Goal: Check status: Check status

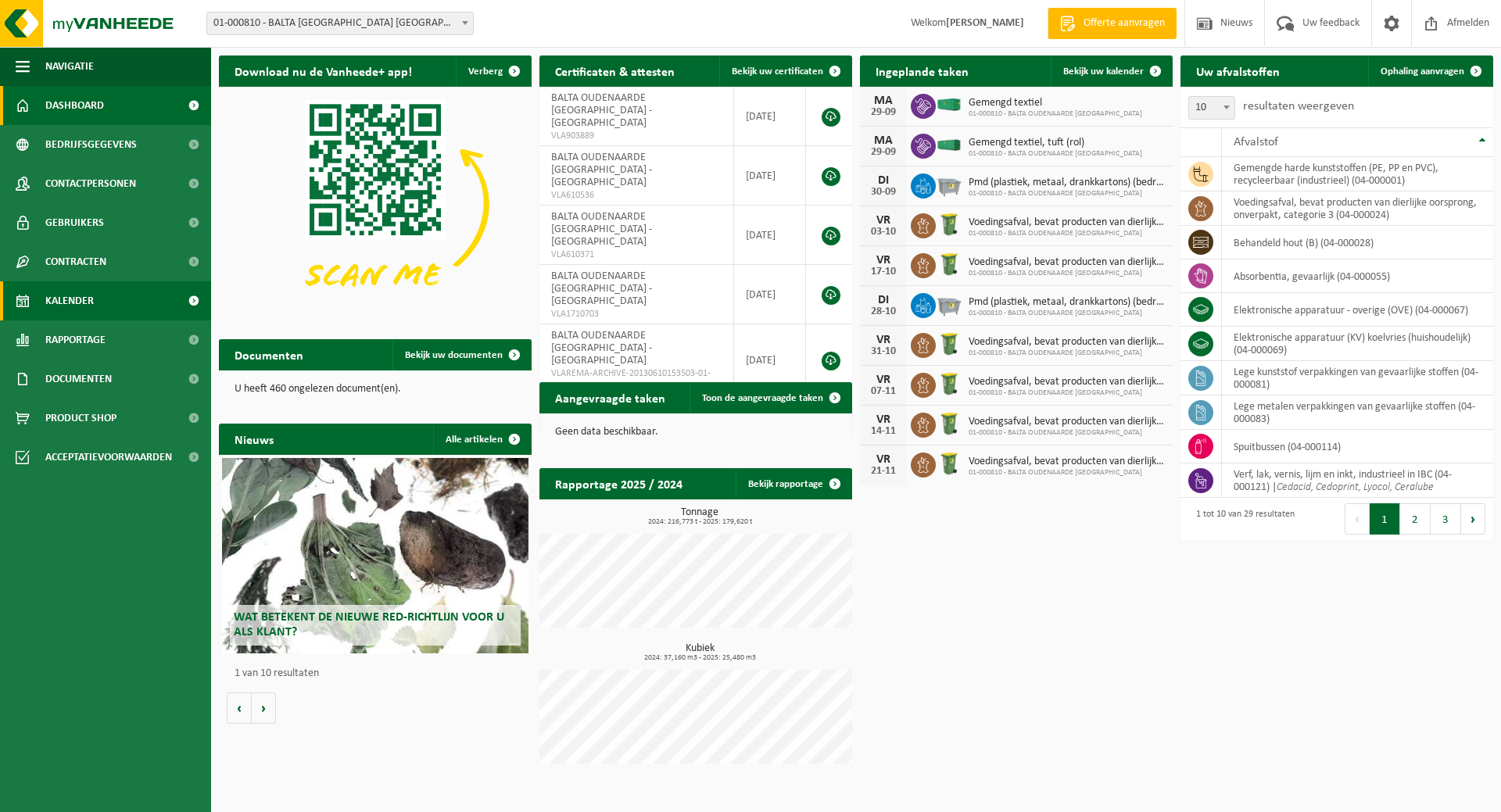
click at [86, 298] on span "Kalender" at bounding box center [69, 301] width 48 height 39
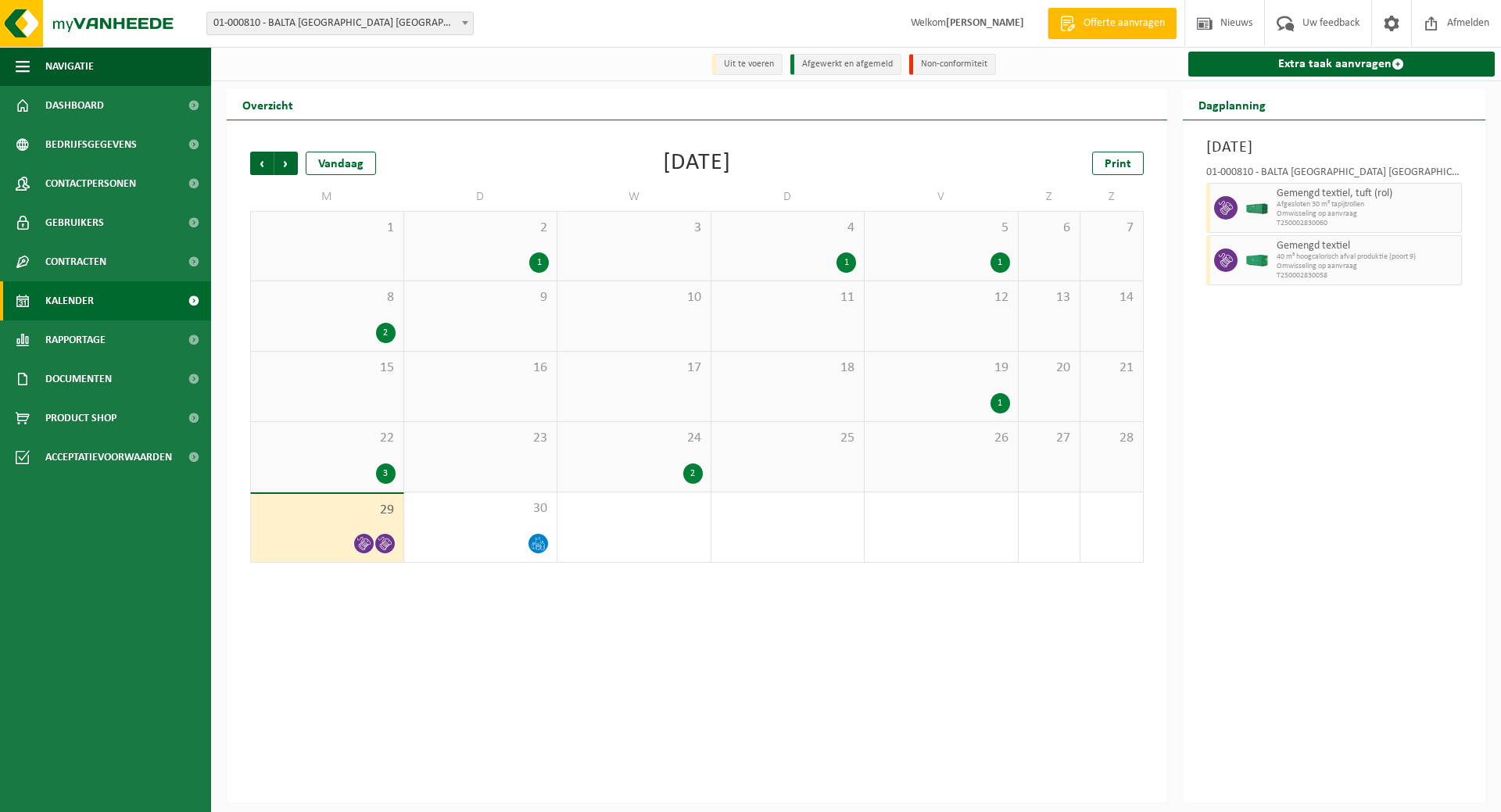
click at [667, 467] on div "2" at bounding box center [634, 473] width 138 height 20
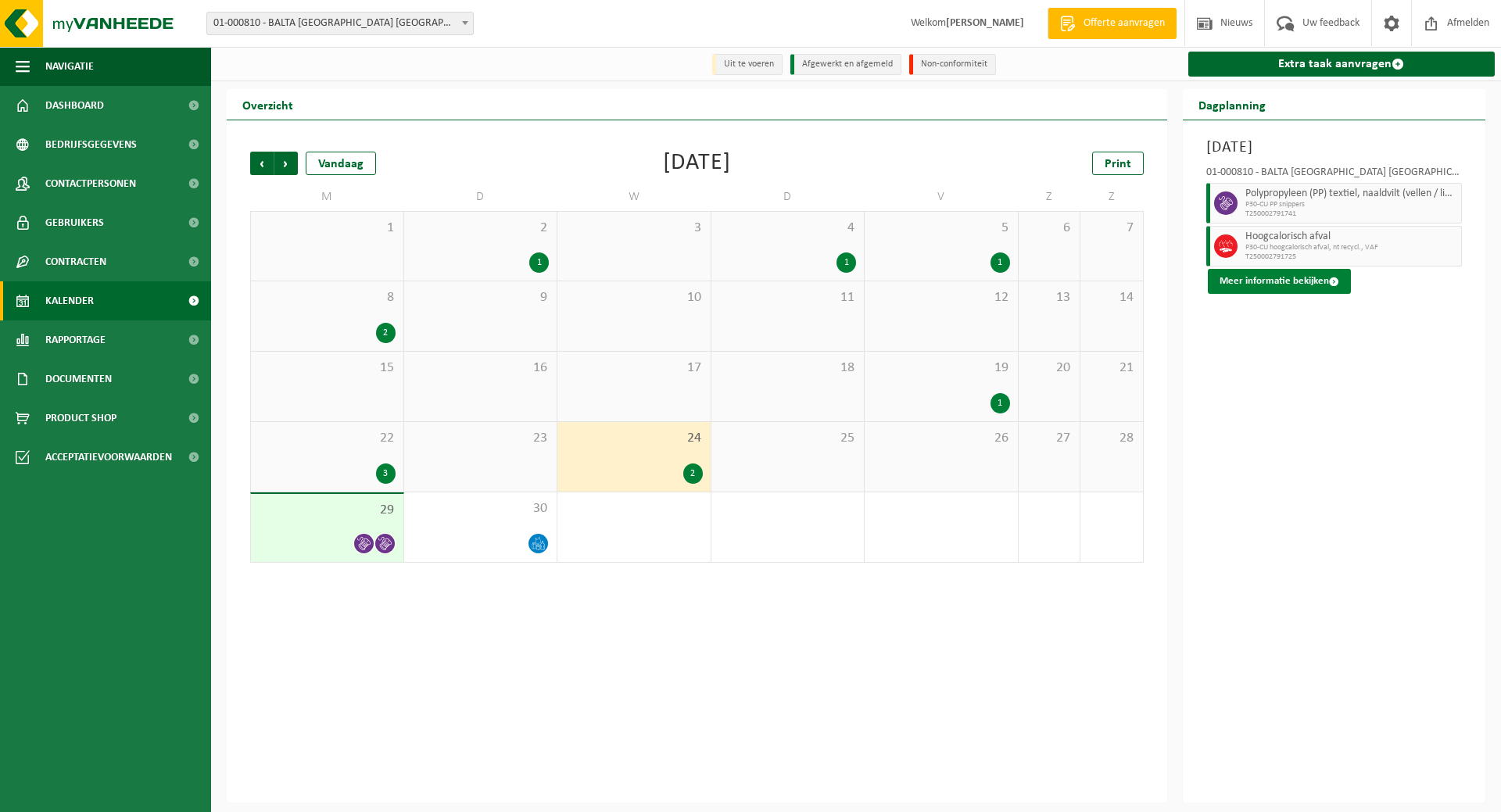
click at [1283, 277] on button "Meer informatie bekijken" at bounding box center [1280, 281] width 143 height 25
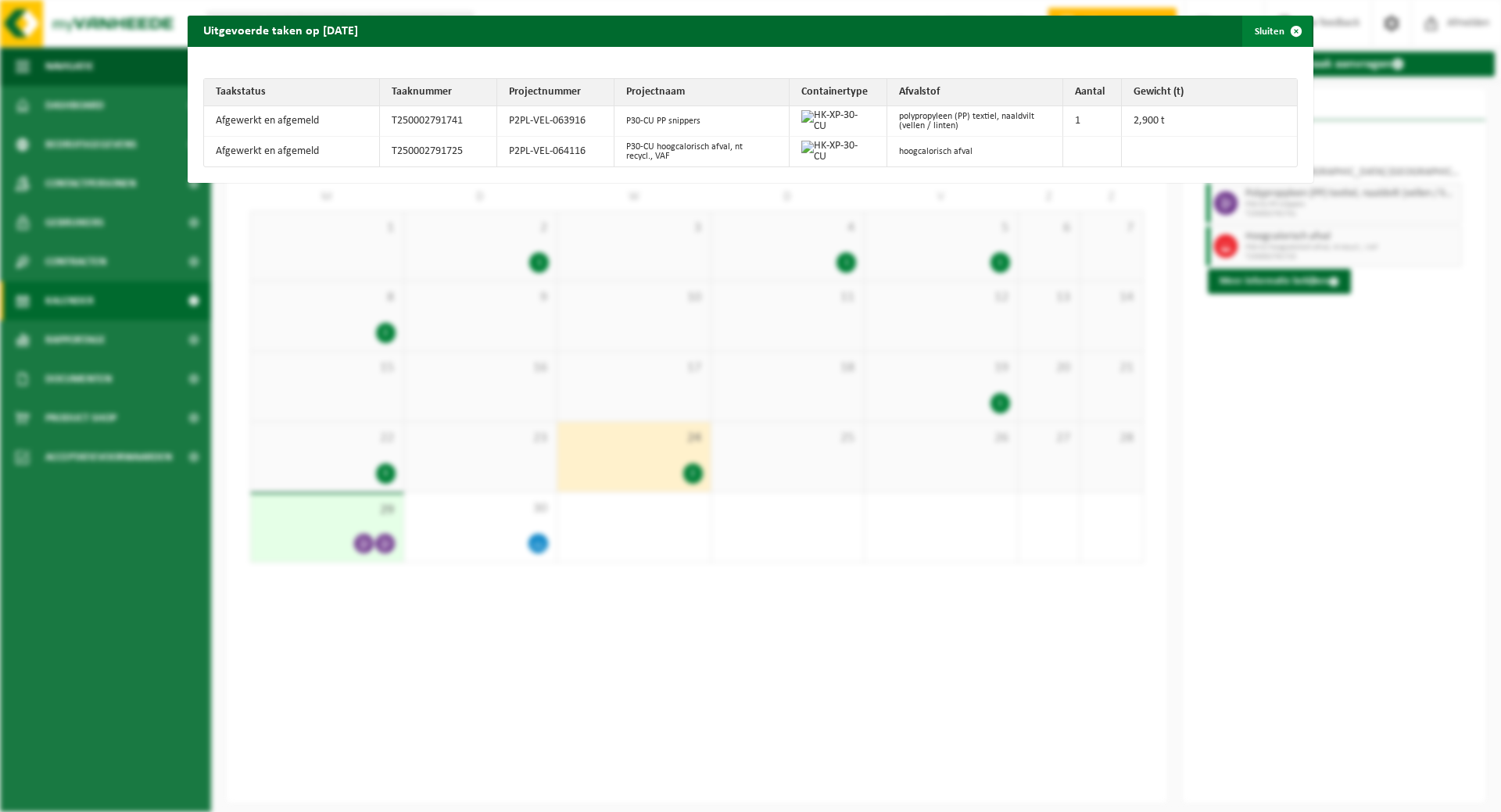
click at [1283, 28] on span "button" at bounding box center [1296, 31] width 31 height 31
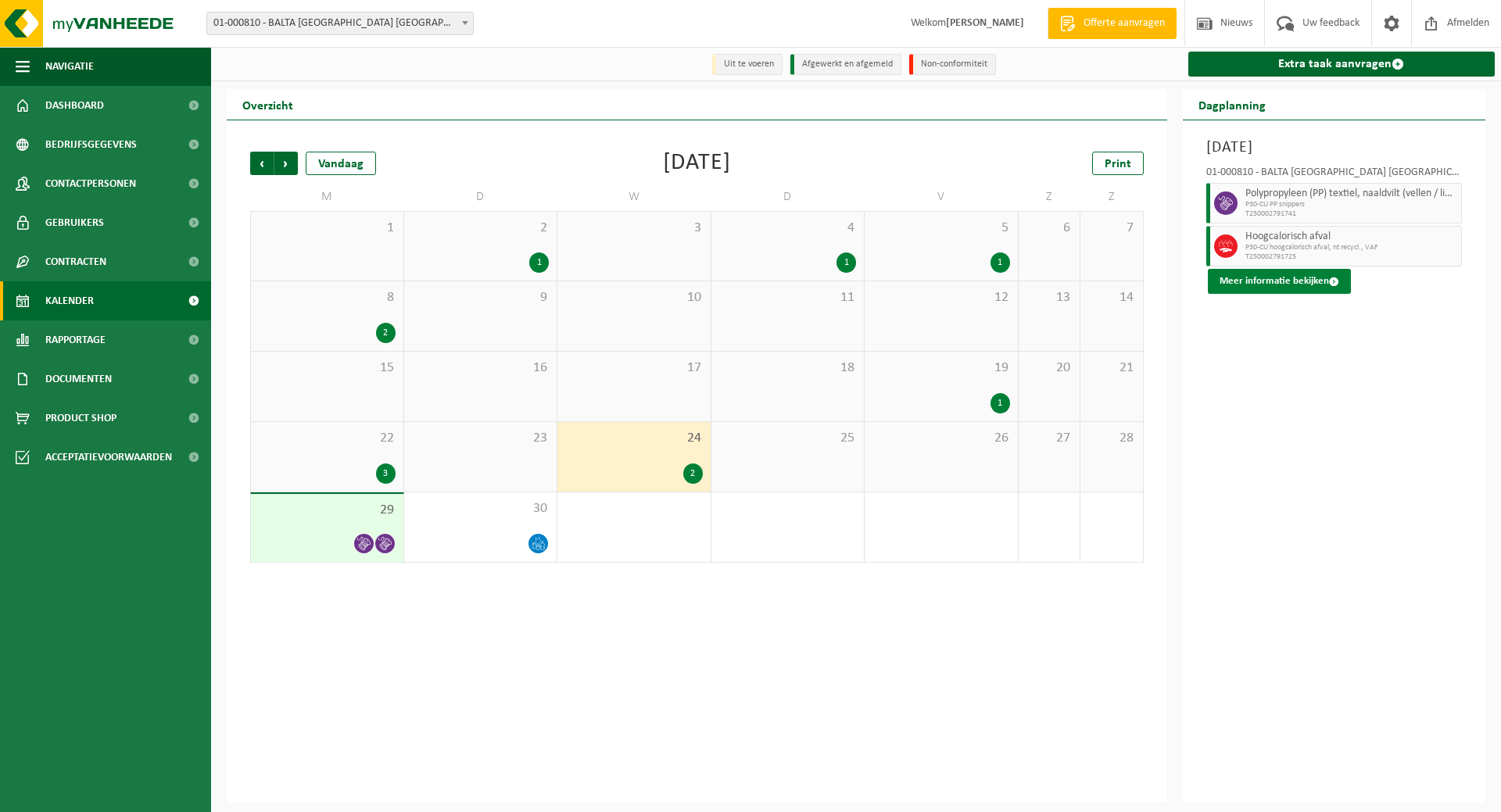
click at [1248, 279] on button "Meer informatie bekijken" at bounding box center [1280, 281] width 143 height 25
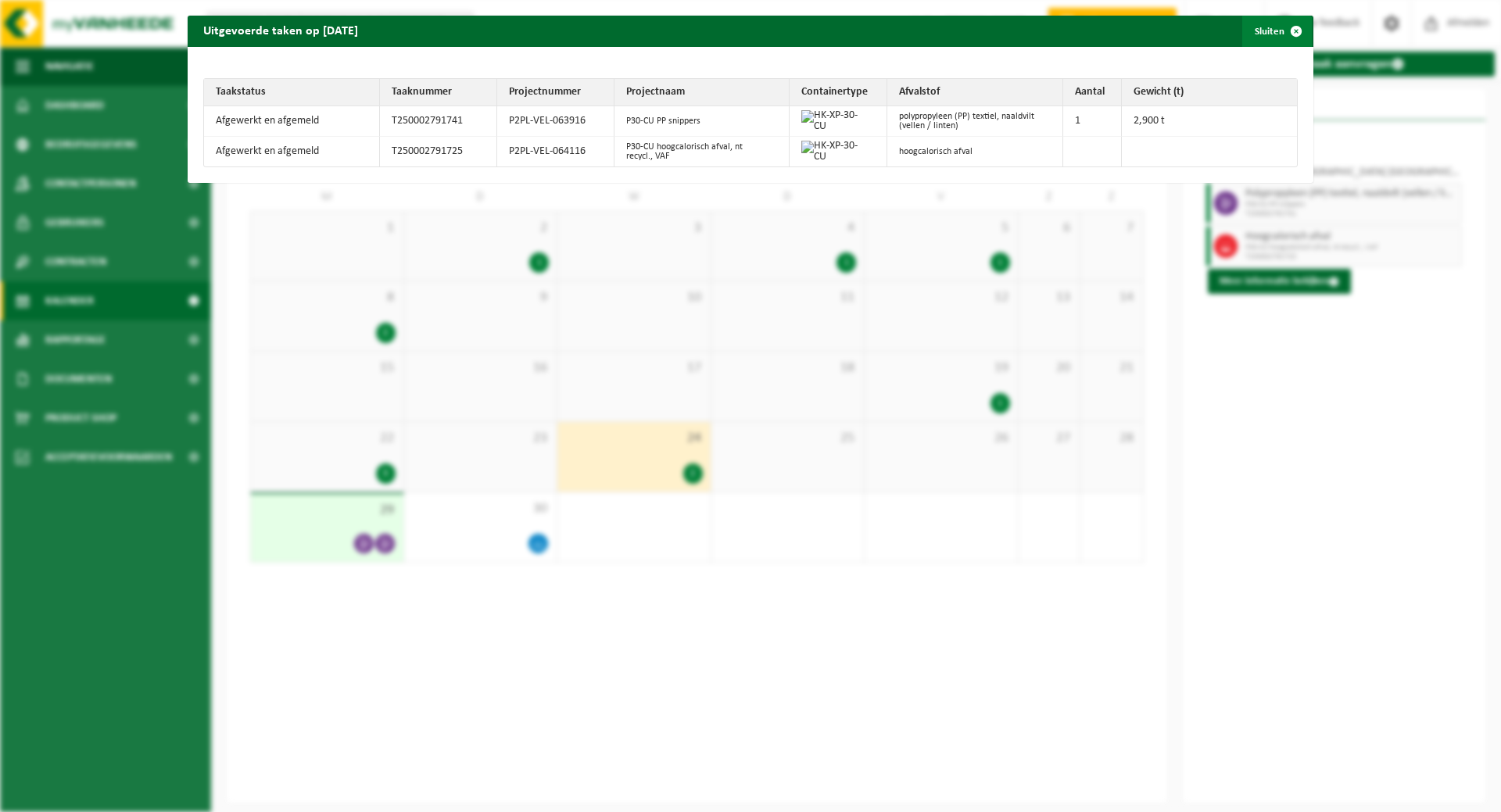
click at [1257, 28] on button "Sluiten" at bounding box center [1277, 31] width 69 height 31
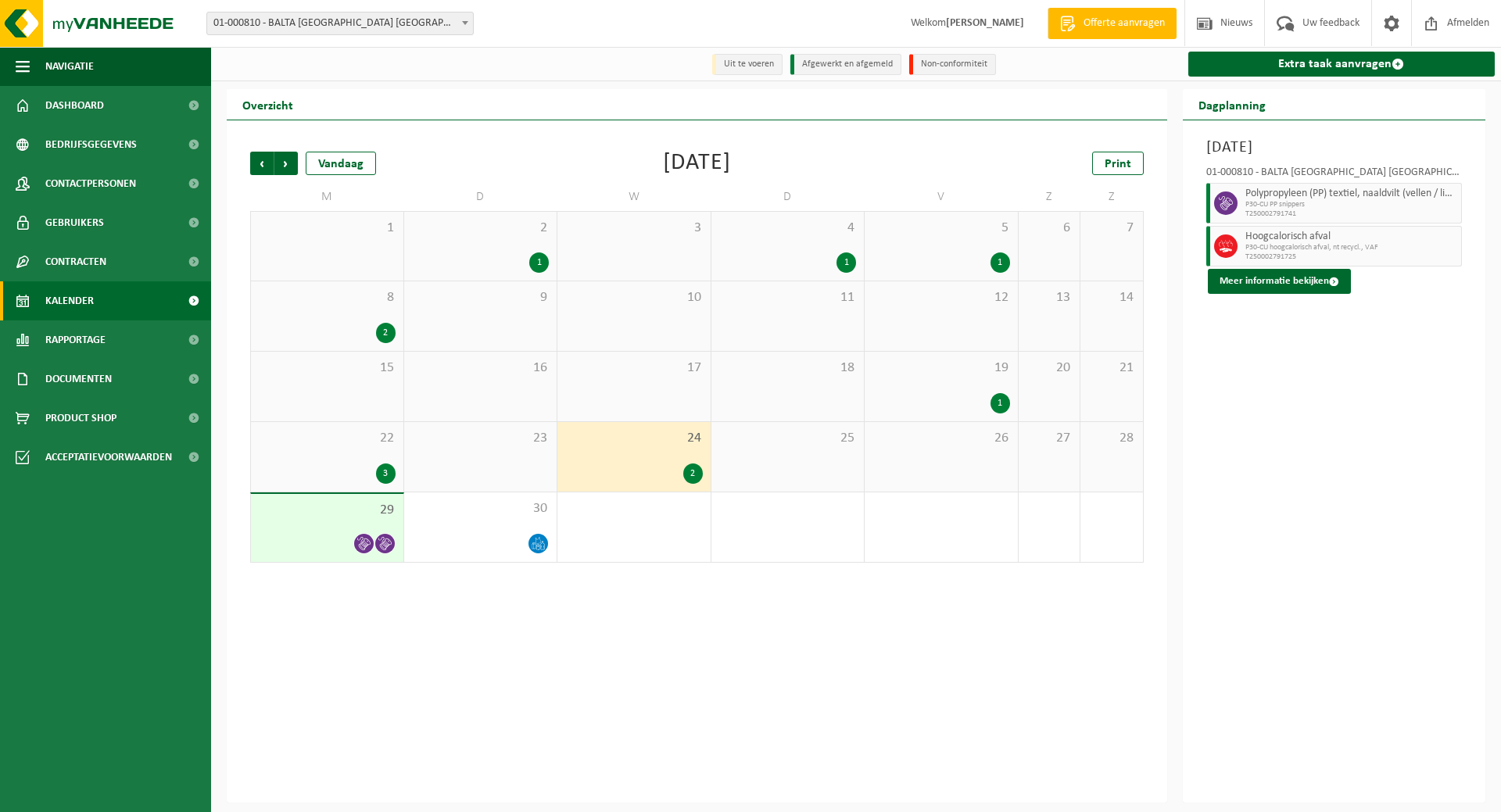
click at [335, 542] on div at bounding box center [328, 543] width 137 height 21
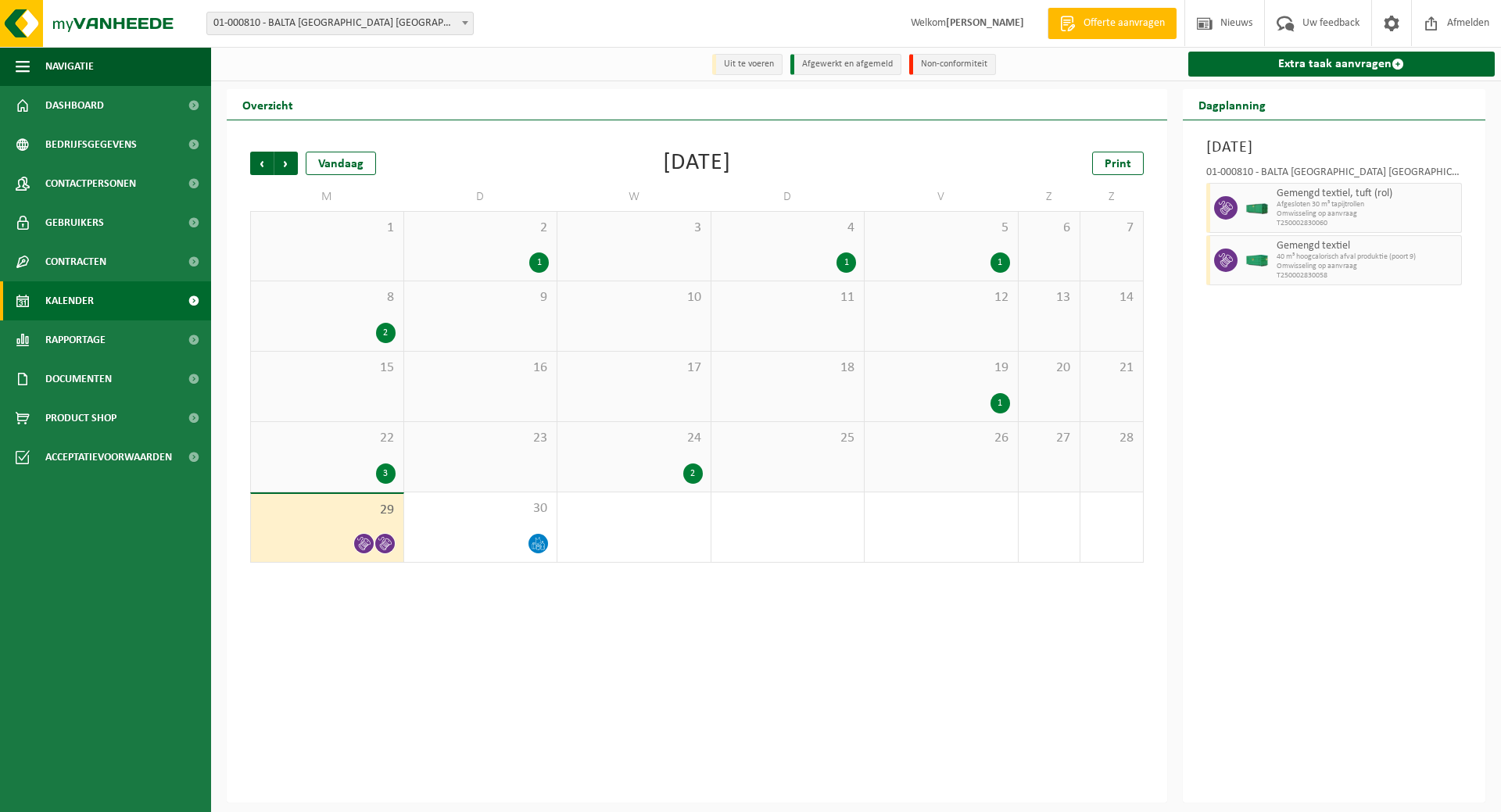
click at [1300, 210] on span "Omwisseling op aanvraag" at bounding box center [1367, 214] width 182 height 10
